Goal: Transaction & Acquisition: Purchase product/service

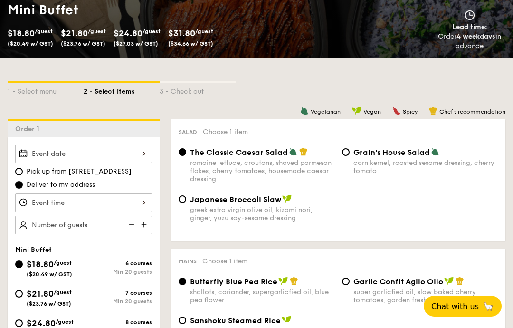
scroll to position [153, 0]
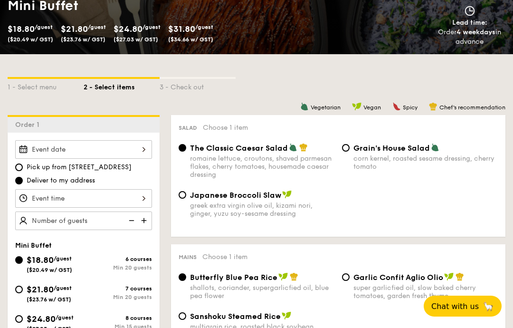
click at [17, 293] on input "$21.80 /guest ($23.76 w/ GST) 7 courses Min 20 guests" at bounding box center [19, 289] width 8 height 8
radio input "true"
radio input "false"
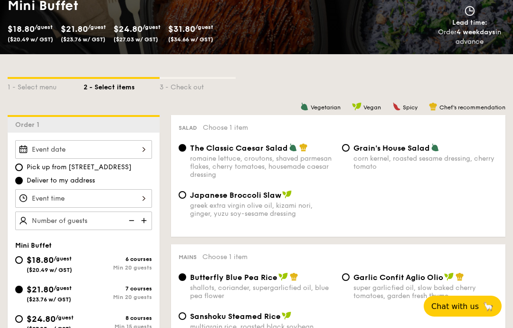
radio input "true"
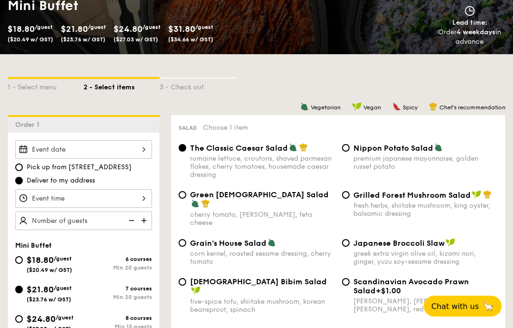
click at [66, 260] on span "/guest" at bounding box center [63, 258] width 18 height 7
click at [23, 260] on input "$18.80 /guest ($20.49 w/ GST) 6 courses Min 20 guests" at bounding box center [19, 260] width 8 height 8
radio input "true"
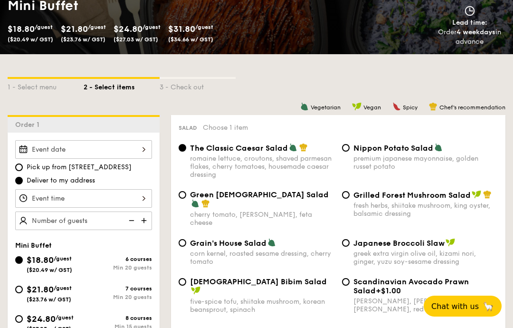
radio input "true"
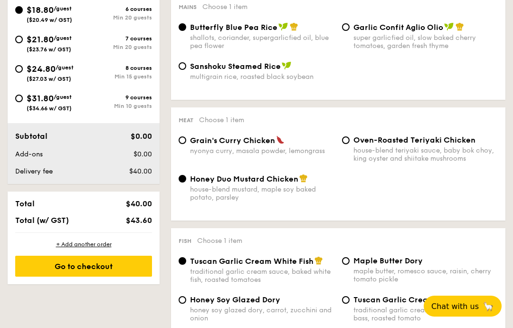
scroll to position [407, 0]
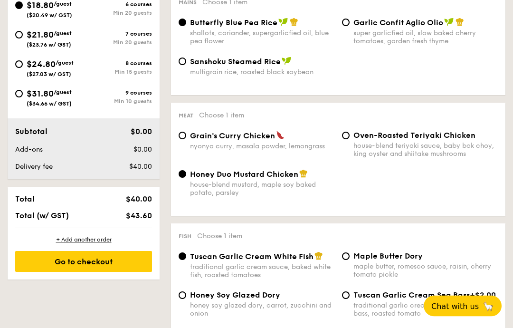
click at [372, 138] on span "Oven-Roasted Teriyaki Chicken" at bounding box center [414, 135] width 122 height 9
click at [350, 138] on input "Oven-Roasted Teriyaki Chicken house-blend teriyaki sauce, baby bok choy, king o…" at bounding box center [346, 136] width 8 height 8
radio input "true"
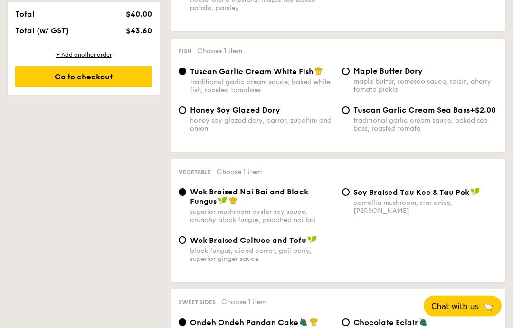
scroll to position [592, 0]
click at [277, 245] on span "Wok Braised Celtuce and Tofu" at bounding box center [248, 240] width 116 height 9
click at [186, 244] on input "Wok Braised Celtuce and Tofu black fungus, diced carrot, goji [PERSON_NAME], su…" at bounding box center [183, 240] width 8 height 8
radio input "true"
click at [374, 210] on div "camellia mushroom, star anise, [PERSON_NAME]" at bounding box center [425, 207] width 144 height 16
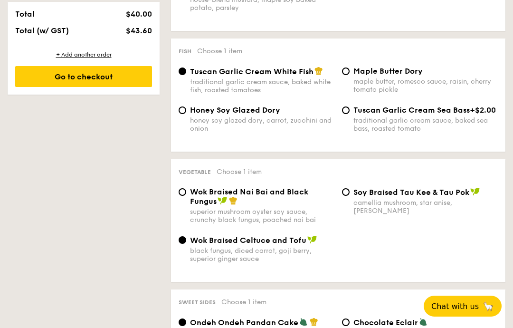
click at [350, 196] on input "⁠Soy Braised Tau Kee & Tau Pok camellia mushroom, star anise, goji [PERSON_NAME]" at bounding box center [346, 192] width 8 height 8
radio input "true"
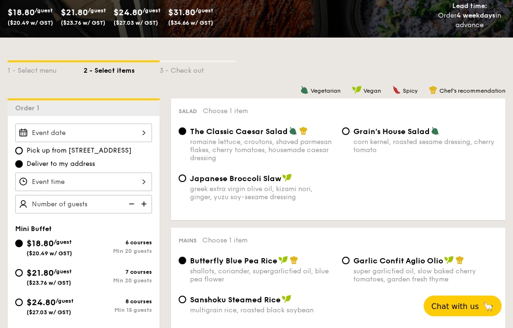
scroll to position [172, 0]
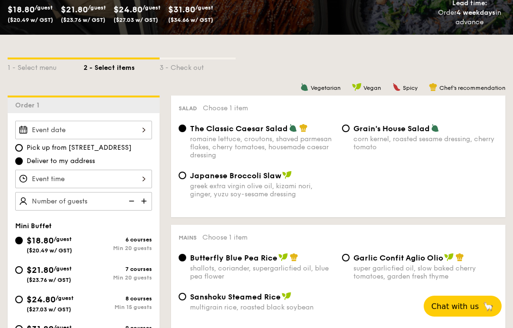
click at [63, 272] on span "/guest" at bounding box center [63, 268] width 18 height 7
click at [23, 272] on input "$21.80 /guest ($23.76 w/ GST) 7 courses Min 20 guests" at bounding box center [19, 270] width 8 height 8
radio input "true"
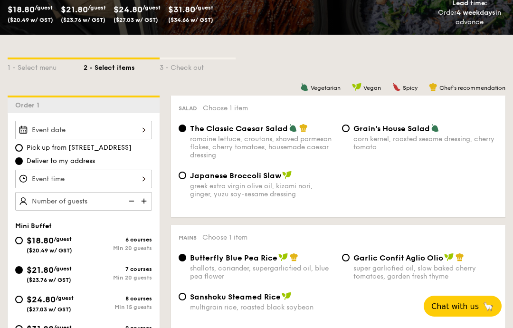
radio input "true"
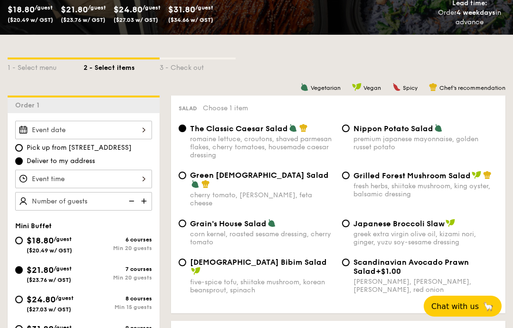
click at [459, 195] on div "fresh herbs, shiitake mushroom, king oyster, balsamic dressing" at bounding box center [425, 190] width 144 height 16
click at [350, 179] on input "Grilled Forest Mushroom Salad fresh herbs, shiitake mushroom, king oyster, bals…" at bounding box center [346, 175] width 8 height 8
radio input "true"
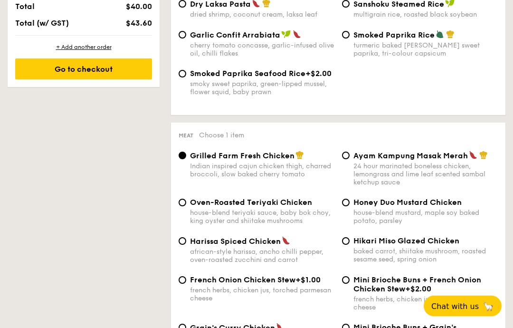
scroll to position [600, 0]
click at [289, 225] on div "house-blend teriyaki sauce, baby bok choy, king oyster and shiitake mushrooms" at bounding box center [262, 216] width 144 height 16
click at [186, 206] on input "Oven-Roasted Teriyaki Chicken house-blend teriyaki sauce, baby bok choy, king o…" at bounding box center [183, 203] width 8 height 8
radio input "true"
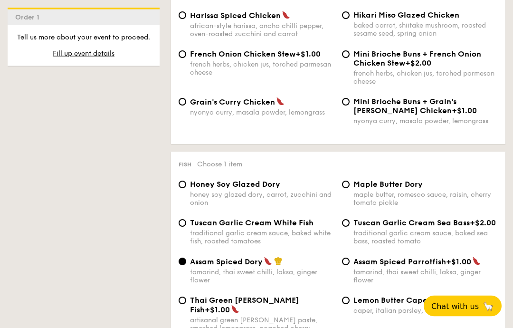
scroll to position [825, 0]
click at [313, 245] on div "traditional garlic cream sauce, baked white fish, roasted tomatoes" at bounding box center [262, 237] width 144 height 16
click at [186, 227] on input "Tuscan Garlic Cream White Fish traditional garlic cream sauce, baked white fish…" at bounding box center [183, 223] width 8 height 8
radio input "true"
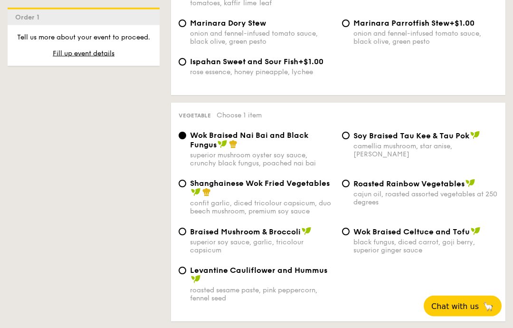
scroll to position [1159, 0]
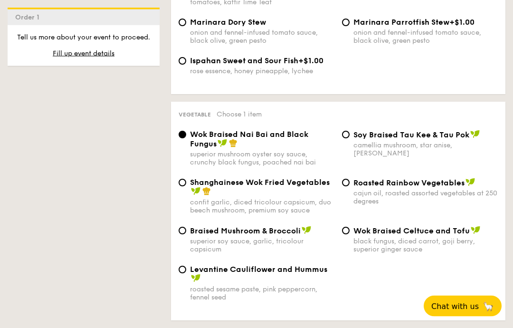
click at [433, 253] on div "black fungus, diced carrot, goji berry, superior ginger sauce" at bounding box center [425, 245] width 144 height 16
click at [350, 235] on input "Wok Braised Celtuce and Tofu black fungus, diced carrot, goji [PERSON_NAME], su…" at bounding box center [346, 231] width 8 height 8
radio input "true"
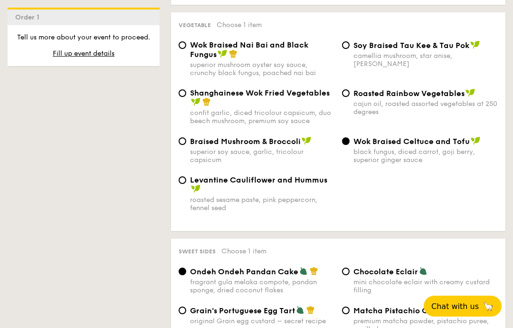
scroll to position [1248, 0]
click at [462, 47] on span "⁠Soy Braised Tau Kee & Tau Pok" at bounding box center [411, 45] width 116 height 9
click at [350, 47] on input "⁠Soy Braised Tau Kee & Tau Pok camellia mushroom, star anise, goji [PERSON_NAME]" at bounding box center [346, 46] width 8 height 8
radio input "true"
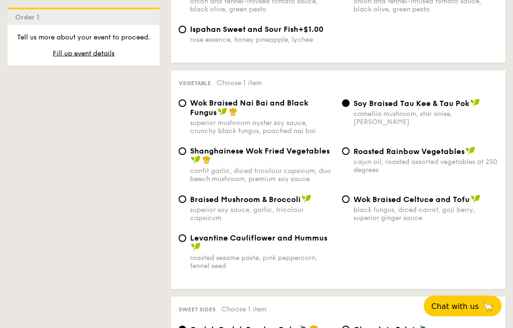
scroll to position [1191, 0]
click at [285, 127] on div "superior mushroom oyster soy sauce, crunchy black fungus, poached nai bai" at bounding box center [262, 127] width 144 height 16
click at [186, 107] on input "Wok Braised Nai Bai and Black Fungus superior mushroom oyster soy sauce, crunch…" at bounding box center [183, 103] width 8 height 8
radio input "true"
click at [291, 177] on div "confit garlic, diced tricolour capsicum, duo beech mushroom, premium soy sauce" at bounding box center [262, 175] width 144 height 16
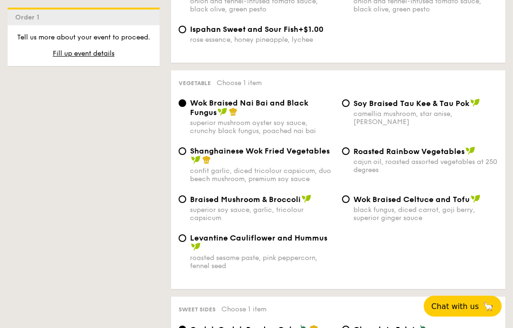
click at [186, 155] on input "Shanghainese Wok Fried Vegetables confit garlic, diced tricolour capsicum, duo …" at bounding box center [183, 151] width 8 height 8
radio input "true"
click at [287, 216] on div "superior soy sauce, garlic, tricolour capsicum" at bounding box center [262, 214] width 144 height 16
click at [186, 203] on input "Braised Mushroom & Broccoli superior soy sauce, garlic, tricolour capsicum" at bounding box center [183, 199] width 8 height 8
radio input "true"
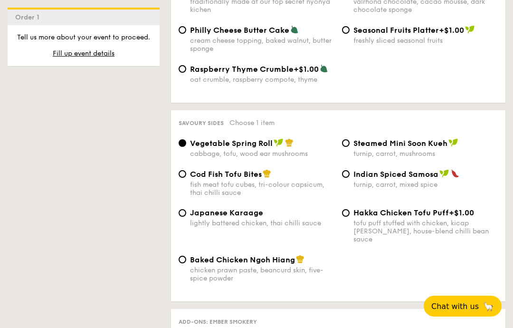
scroll to position [1619, 0]
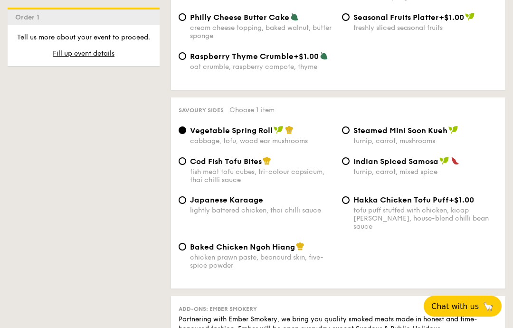
click at [295, 269] on div "chicken prawn paste, beancurd skin, five-spice powder" at bounding box center [262, 261] width 144 height 16
click at [186, 250] on input "Baked Chicken Ngoh Hiang chicken prawn paste, beancurd skin, five-spice powder" at bounding box center [183, 247] width 8 height 8
radio input "true"
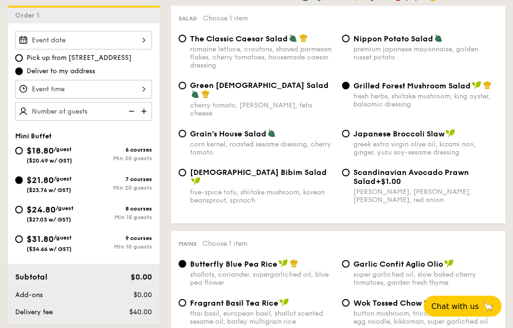
scroll to position [260, 0]
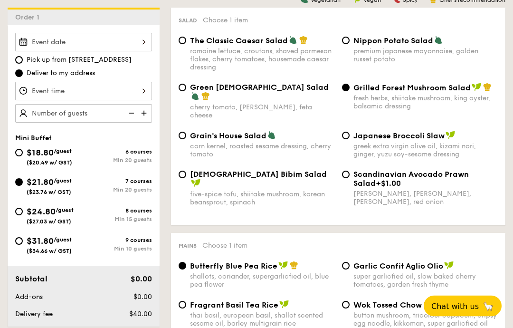
click at [151, 41] on div at bounding box center [83, 42] width 137 height 19
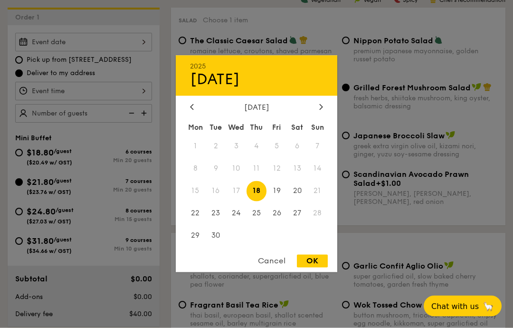
scroll to position [260, 0]
click at [302, 213] on span "27" at bounding box center [297, 213] width 20 height 20
click at [318, 261] on div "OK" at bounding box center [312, 261] width 31 height 13
type input "[DATE]"
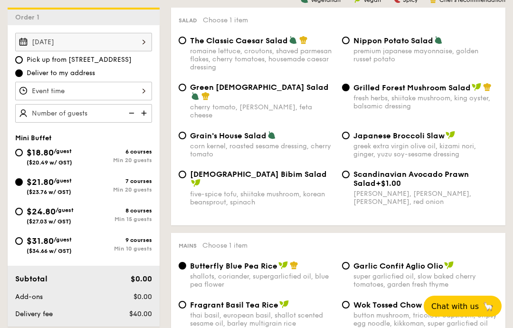
click at [142, 88] on div at bounding box center [83, 91] width 137 height 19
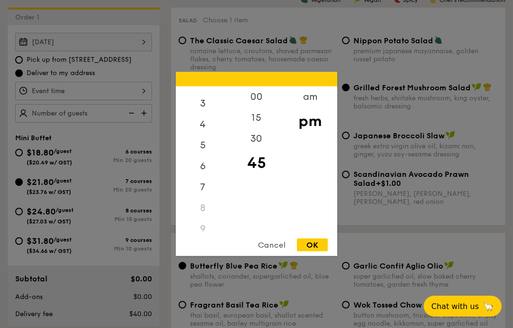
scroll to position [64, 0]
click at [210, 152] on div "5" at bounding box center [203, 143] width 54 height 21
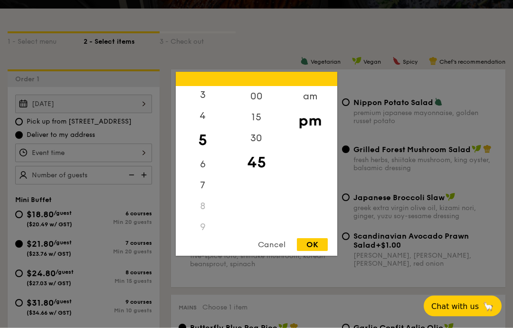
scroll to position [199, 0]
click at [270, 101] on div "00" at bounding box center [256, 96] width 54 height 21
click at [312, 249] on div "OK" at bounding box center [312, 244] width 31 height 13
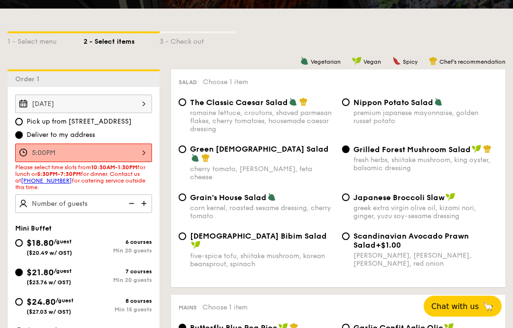
click at [151, 145] on div "5:00PM" at bounding box center [83, 152] width 137 height 19
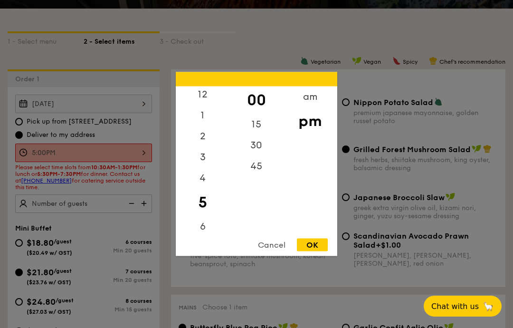
click at [263, 145] on div "30" at bounding box center [256, 145] width 54 height 21
click at [312, 249] on div "OK" at bounding box center [312, 244] width 31 height 13
type input "5:30PM"
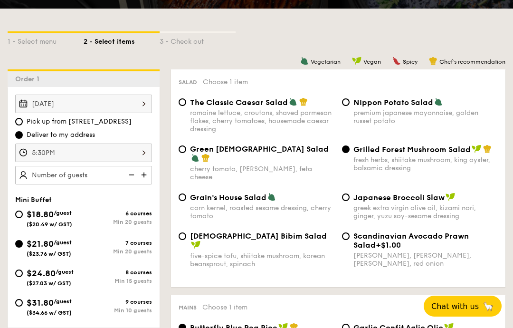
click at [149, 174] on img at bounding box center [145, 175] width 14 height 18
type input "20 guests"
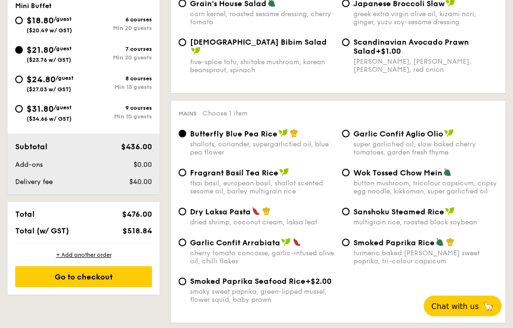
scroll to position [392, 0]
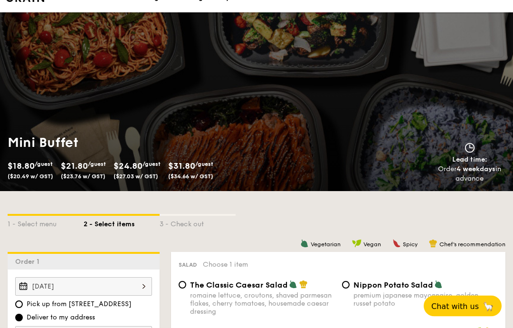
scroll to position [0, 0]
